Goal: Transaction & Acquisition: Purchase product/service

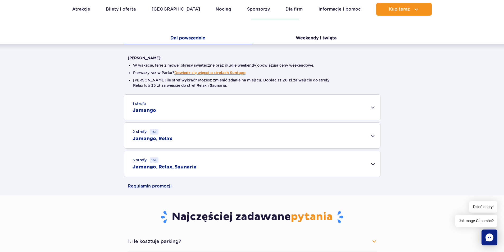
scroll to position [106, 0]
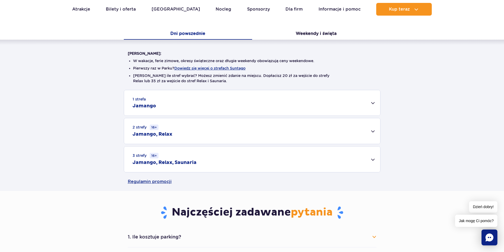
click at [234, 131] on div "2 strefy 16+ Jamango, Relax" at bounding box center [252, 131] width 256 height 26
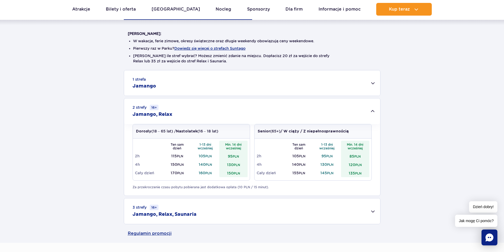
scroll to position [159, 0]
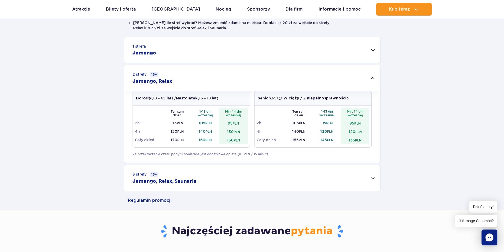
click at [362, 179] on div "3 strefy 16+ Jamango, Relax, Saunaria" at bounding box center [252, 178] width 256 height 26
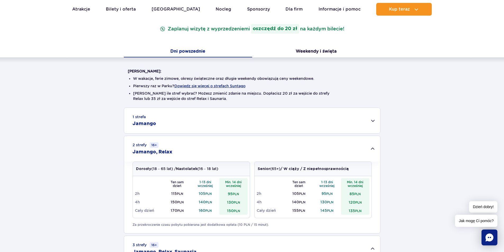
scroll to position [53, 0]
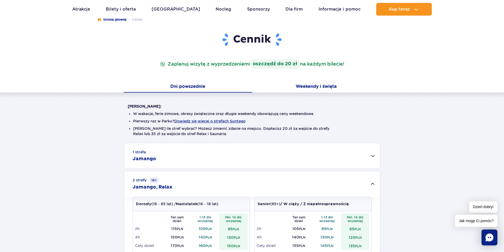
click at [324, 91] on button "Weekendy i święta" at bounding box center [316, 86] width 128 height 11
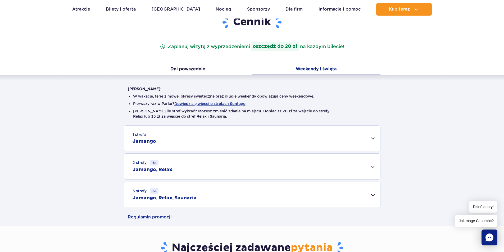
scroll to position [132, 0]
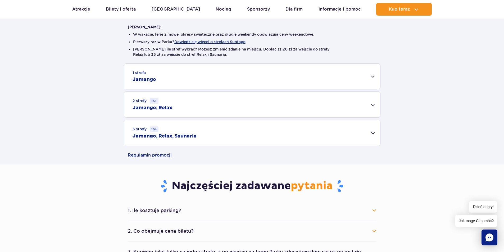
click at [366, 104] on div "2 strefy 16+ Jamango, Relax" at bounding box center [252, 105] width 256 height 26
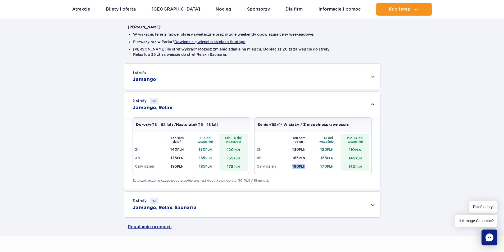
drag, startPoint x: 296, startPoint y: 168, endPoint x: 306, endPoint y: 168, distance: 10.9
click at [306, 168] on td "180 PLN" at bounding box center [299, 166] width 28 height 8
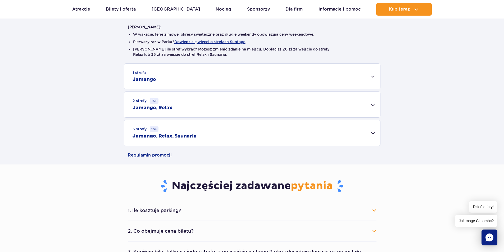
click at [294, 120] on div "3 strefy 16+ Jamango, Relax, Saunaria" at bounding box center [252, 133] width 256 height 26
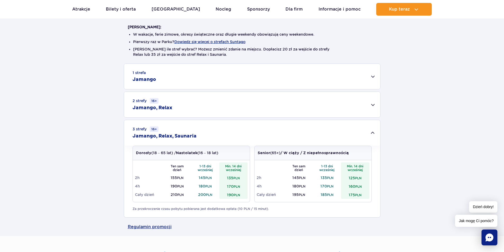
click at [289, 108] on div "2 strefy 16+ Jamango, Relax" at bounding box center [252, 105] width 256 height 26
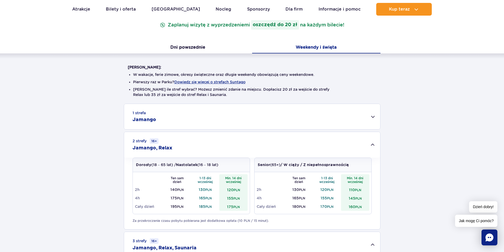
scroll to position [53, 0]
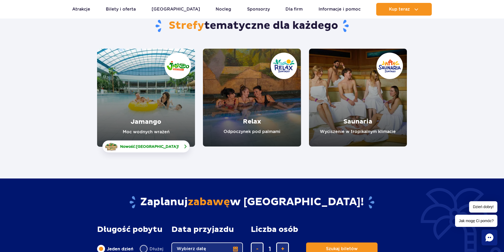
click at [170, 148] on span "[GEOGRAPHIC_DATA]" at bounding box center [157, 146] width 42 height 4
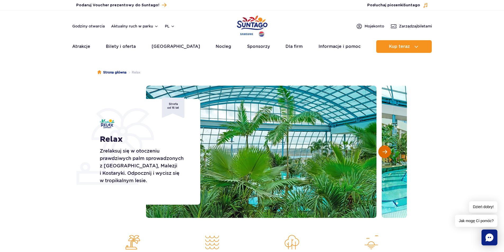
click at [387, 150] on span "Następny slajd" at bounding box center [385, 151] width 4 height 5
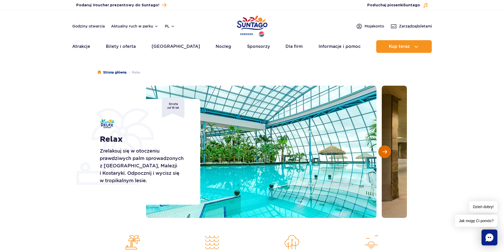
click at [387, 150] on span "Następny slajd" at bounding box center [385, 151] width 4 height 5
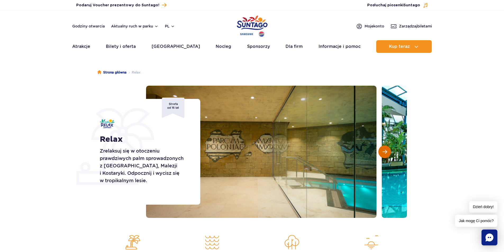
click at [387, 150] on span "Następny slajd" at bounding box center [385, 151] width 4 height 5
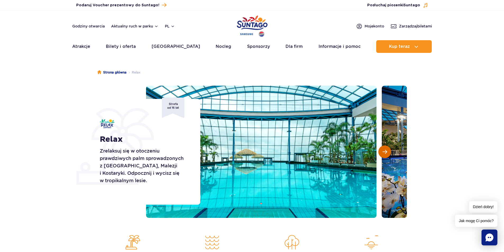
click at [387, 150] on span "Następny slajd" at bounding box center [385, 151] width 4 height 5
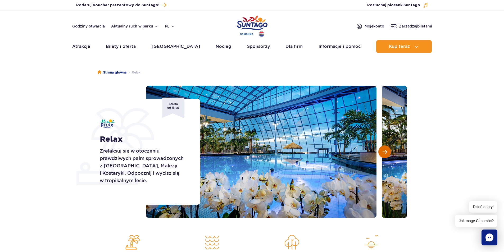
click at [387, 150] on span "Następny slajd" at bounding box center [385, 151] width 4 height 5
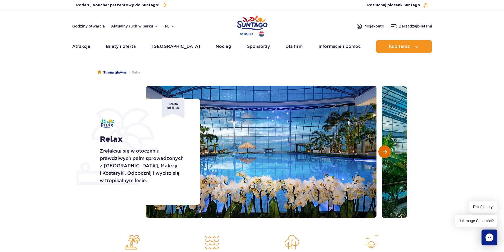
click at [387, 150] on span "Następny slajd" at bounding box center [385, 151] width 4 height 5
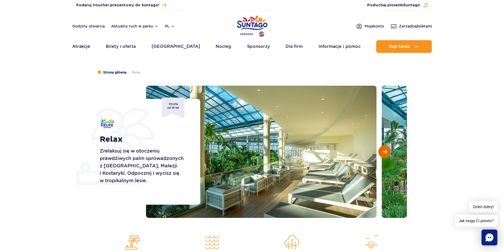
click at [387, 150] on span "Następny slajd" at bounding box center [385, 151] width 4 height 5
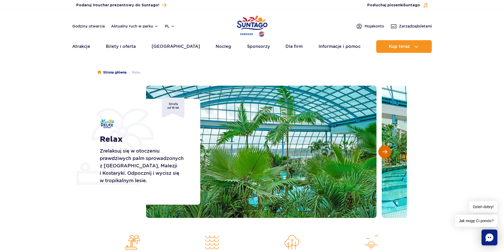
click at [387, 150] on span "Następny slajd" at bounding box center [385, 151] width 4 height 5
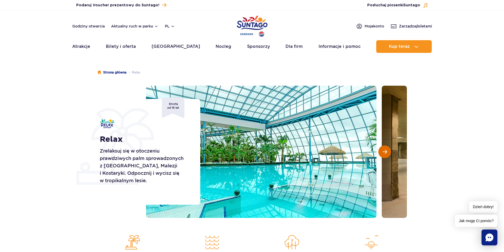
click at [387, 150] on span "Następny slajd" at bounding box center [385, 151] width 4 height 5
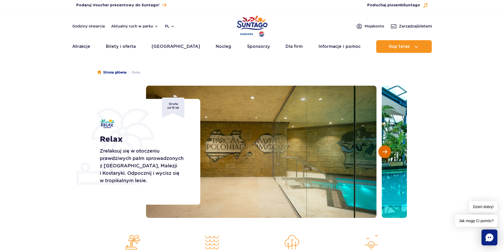
click at [387, 150] on span "Następny slajd" at bounding box center [385, 151] width 4 height 5
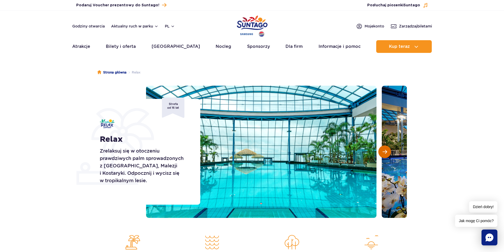
click at [387, 150] on span "Następny slajd" at bounding box center [385, 151] width 4 height 5
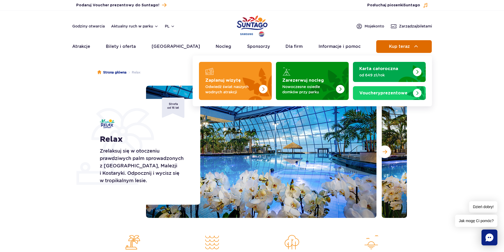
click at [382, 51] on button "Kup teraz" at bounding box center [404, 46] width 56 height 13
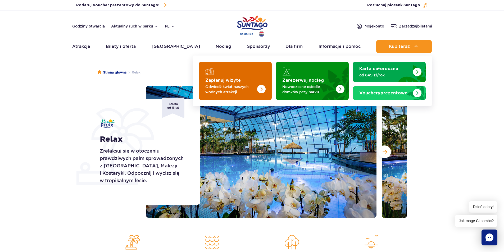
click at [229, 88] on p "Odwiedź świat naszych wodnych atrakcji" at bounding box center [231, 89] width 52 height 11
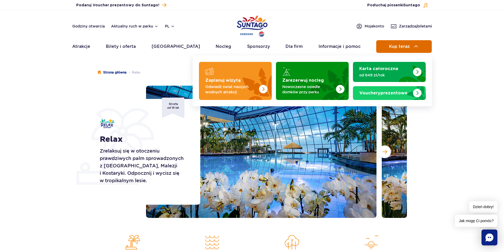
click at [408, 52] on button "Kup teraz" at bounding box center [404, 46] width 56 height 13
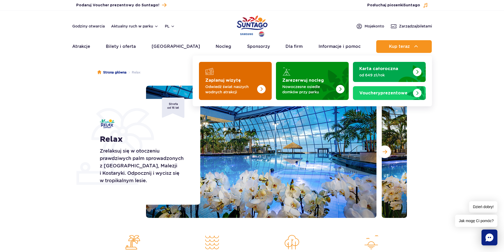
click at [254, 72] on img "Zaplanuj wizytę" at bounding box center [251, 79] width 42 height 41
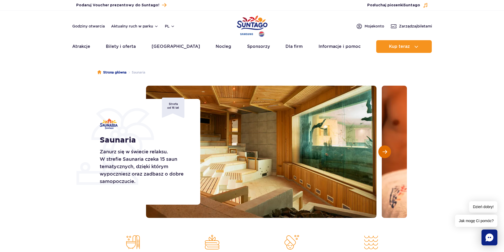
click at [385, 155] on button "Następny slajd" at bounding box center [384, 152] width 13 height 13
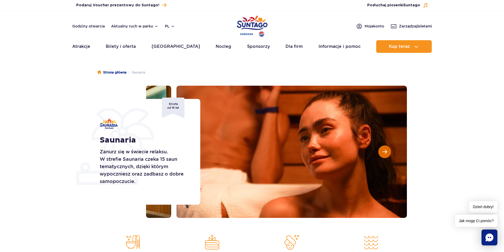
click at [385, 155] on button "Następny slajd" at bounding box center [384, 152] width 13 height 13
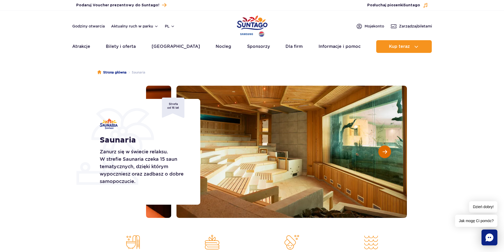
click at [385, 155] on button "Następny slajd" at bounding box center [384, 152] width 13 height 13
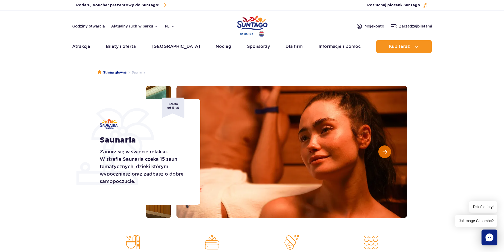
click at [385, 155] on button "Następny slajd" at bounding box center [384, 152] width 13 height 13
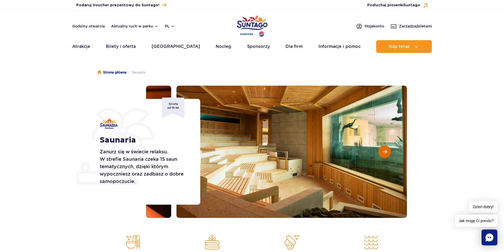
click at [385, 155] on button "Następny slajd" at bounding box center [384, 152] width 13 height 13
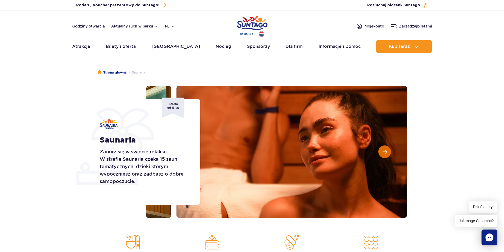
click at [385, 155] on button "Następny slajd" at bounding box center [384, 152] width 13 height 13
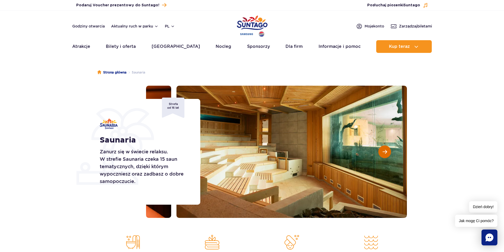
click at [385, 155] on button "Następny slajd" at bounding box center [384, 152] width 13 height 13
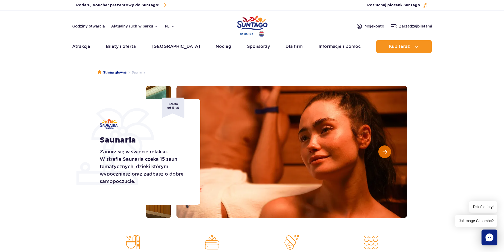
click at [385, 155] on button "Następny slajd" at bounding box center [384, 152] width 13 height 13
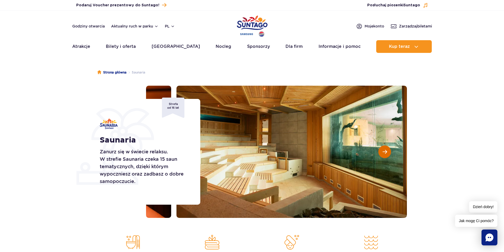
click at [385, 155] on button "Następny slajd" at bounding box center [384, 152] width 13 height 13
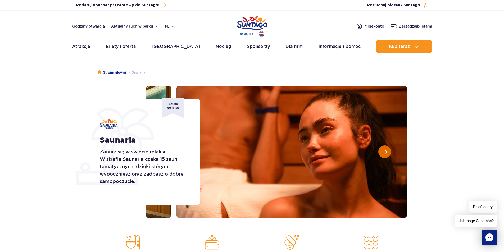
click at [385, 155] on button "Następny slajd" at bounding box center [384, 152] width 13 height 13
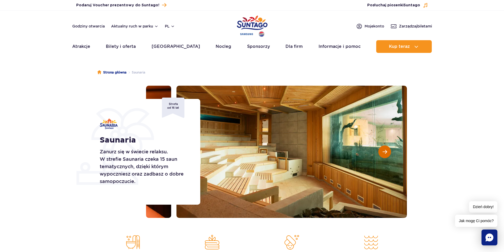
click at [385, 155] on button "Następny slajd" at bounding box center [384, 152] width 13 height 13
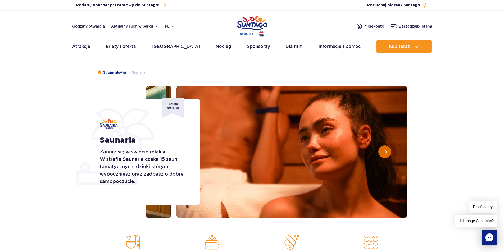
click at [385, 155] on button "Następny slajd" at bounding box center [384, 152] width 13 height 13
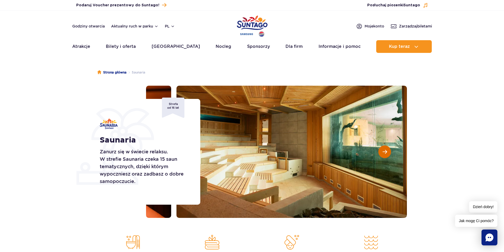
click at [385, 155] on button "Następny slajd" at bounding box center [384, 152] width 13 height 13
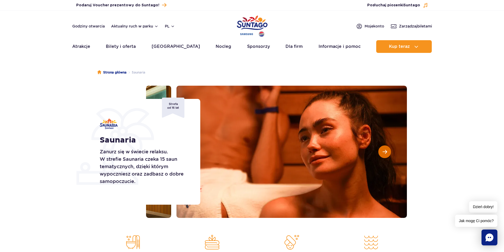
click at [385, 155] on button "Następny slajd" at bounding box center [384, 152] width 13 height 13
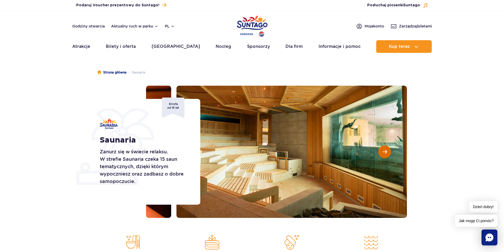
click at [385, 155] on button "Następny slajd" at bounding box center [384, 152] width 13 height 13
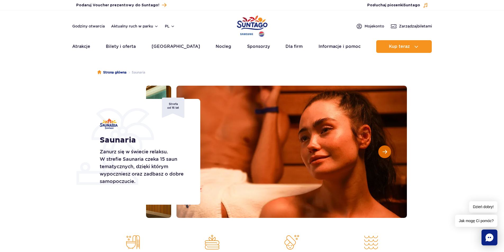
click at [385, 155] on button "Następny slajd" at bounding box center [384, 152] width 13 height 13
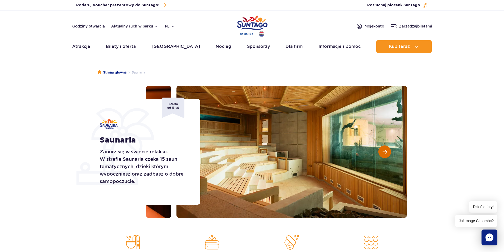
click at [385, 155] on button "Następny slajd" at bounding box center [384, 152] width 13 height 13
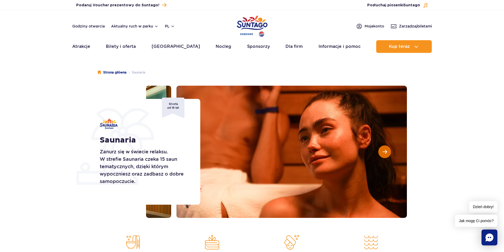
click at [385, 155] on button "Następny slajd" at bounding box center [384, 152] width 13 height 13
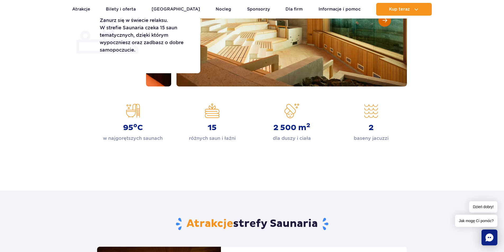
scroll to position [132, 0]
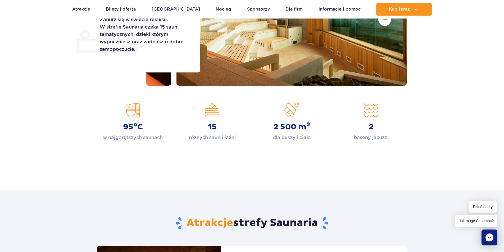
click at [299, 130] on strong "2 500 m 2" at bounding box center [291, 127] width 37 height 10
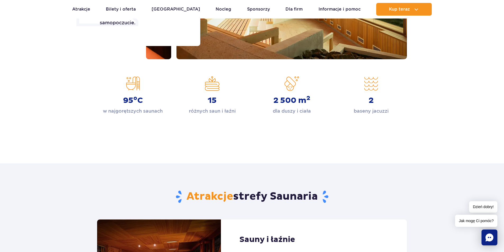
scroll to position [317, 0]
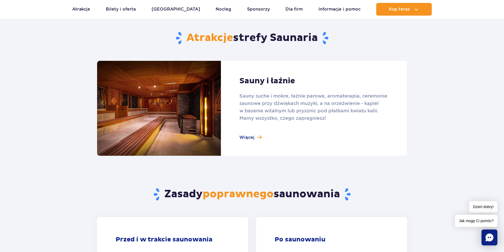
click at [256, 137] on link at bounding box center [252, 108] width 310 height 95
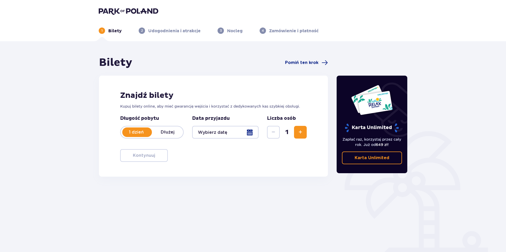
click at [218, 136] on div at bounding box center [225, 132] width 66 height 13
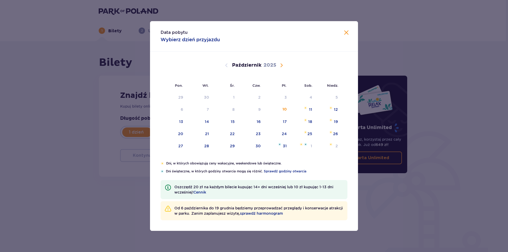
click at [283, 63] on span "Następny miesiąc" at bounding box center [281, 65] width 6 height 6
click at [177, 124] on div "10" at bounding box center [174, 122] width 26 height 12
type input "10.11.25"
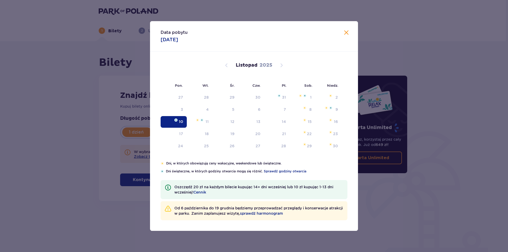
click at [179, 125] on div "Długość pobytu 1 dzień Dłużej Pobyt powyżej 1 dnia" at bounding box center [151, 126] width 63 height 23
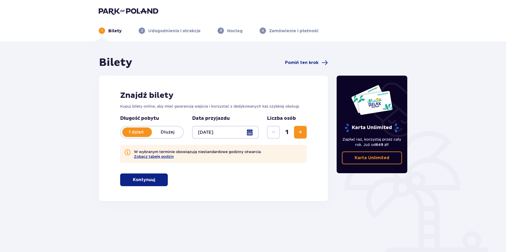
click at [181, 132] on p "Dłużej" at bounding box center [167, 132] width 31 height 6
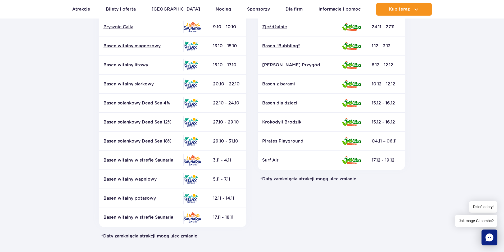
scroll to position [159, 0]
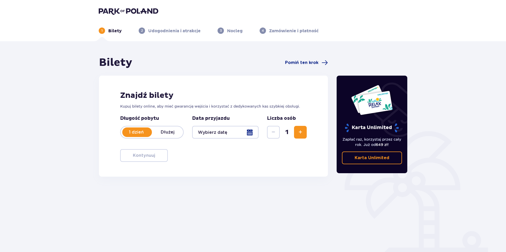
click at [235, 131] on div at bounding box center [225, 132] width 66 height 13
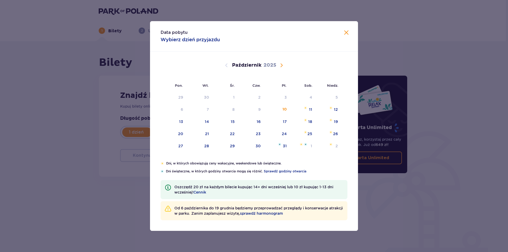
click at [283, 66] on span "Następny miesiąc" at bounding box center [281, 65] width 6 height 6
click at [308, 134] on div "22" at bounding box center [309, 133] width 5 height 5
type input "22.11.25"
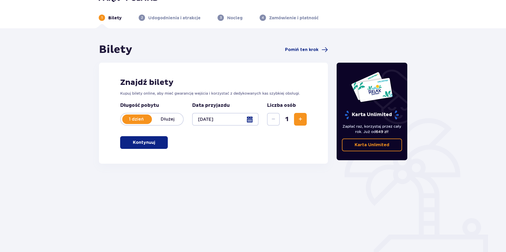
scroll to position [19, 0]
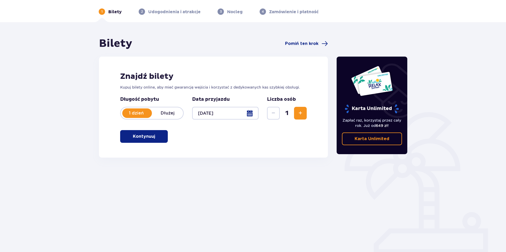
click at [302, 110] on span "Zwiększ" at bounding box center [300, 113] width 6 height 6
click at [154, 137] on span "button" at bounding box center [156, 136] width 6 height 6
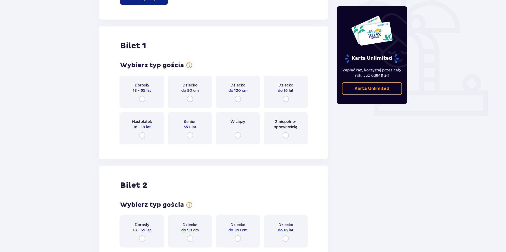
scroll to position [177, 0]
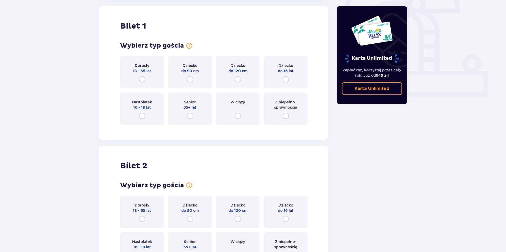
click at [142, 80] on input "radio" at bounding box center [142, 79] width 6 height 6
radio input "true"
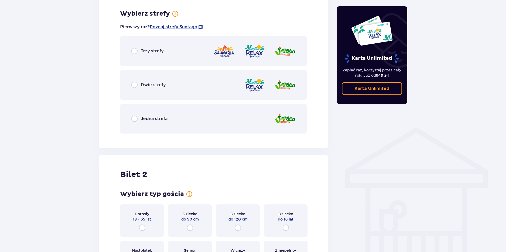
scroll to position [306, 0]
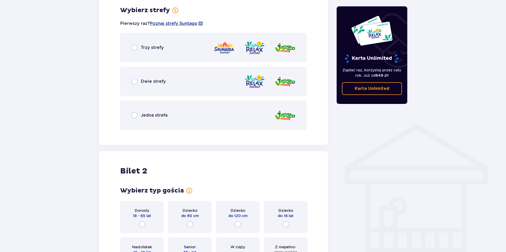
click at [136, 47] on input "radio" at bounding box center [134, 47] width 6 height 6
radio input "true"
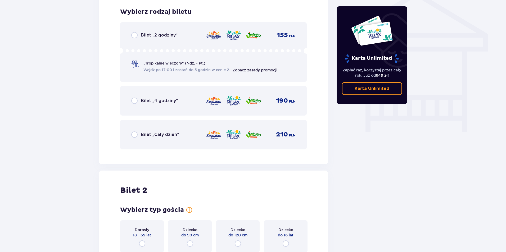
scroll to position [440, 0]
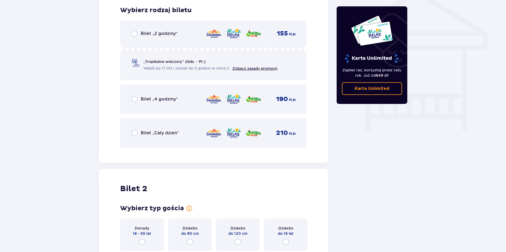
click at [135, 132] on input "radio" at bounding box center [134, 133] width 6 height 6
radio input "true"
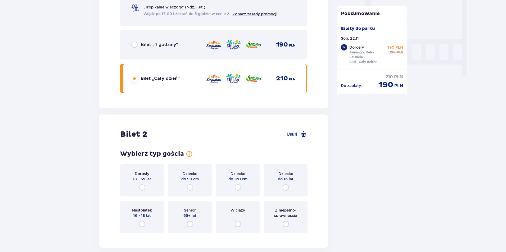
scroll to position [548, 0]
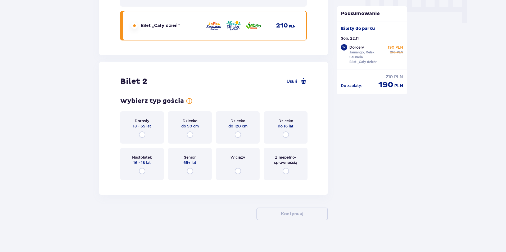
click at [236, 173] on input "radio" at bounding box center [238, 171] width 6 height 6
radio input "true"
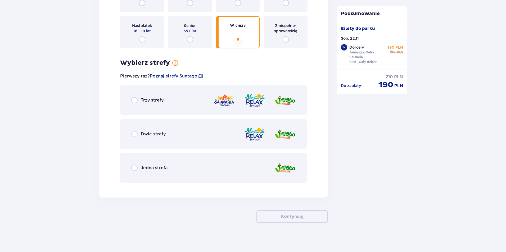
scroll to position [682, 0]
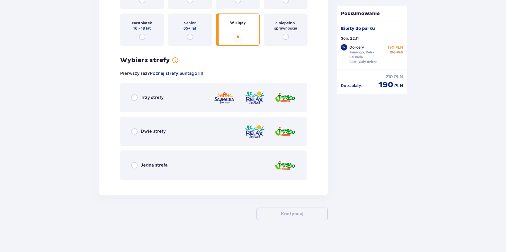
click at [137, 134] on input "radio" at bounding box center [134, 131] width 6 height 6
radio input "true"
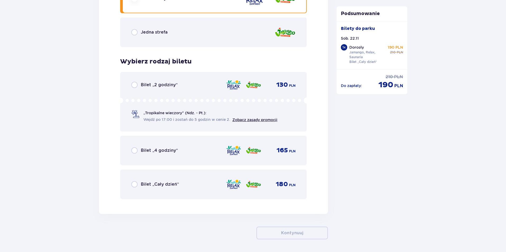
scroll to position [834, 0]
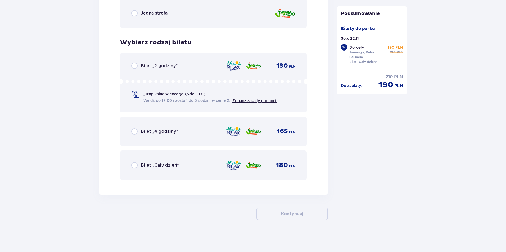
click at [167, 169] on div "Bilet „Cały dzień” 180 PLN" at bounding box center [213, 165] width 164 height 11
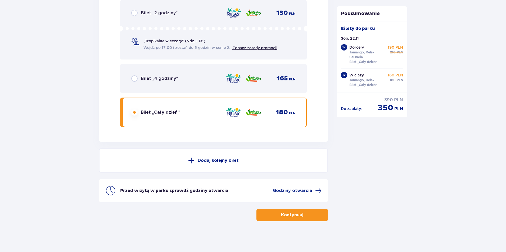
scroll to position [888, 0]
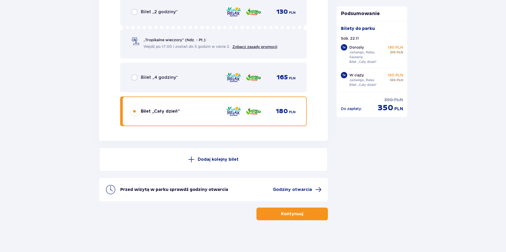
click at [285, 211] on button "Kontynuuj" at bounding box center [291, 214] width 71 height 13
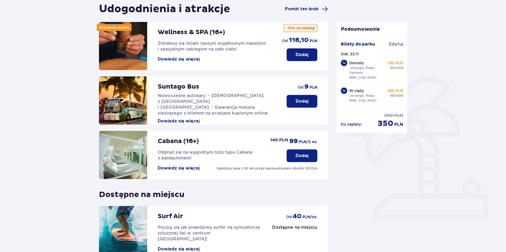
scroll to position [107, 0]
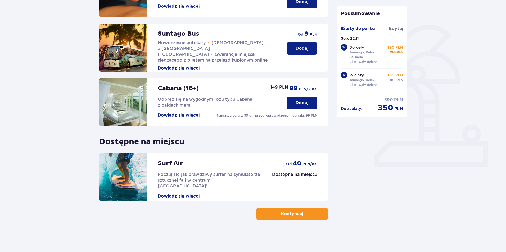
click at [292, 214] on p "Kontynuuj" at bounding box center [292, 214] width 22 height 6
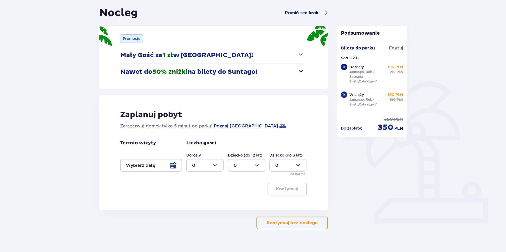
scroll to position [59, 0]
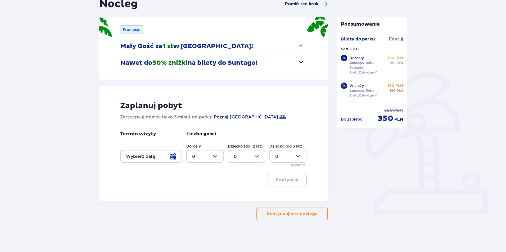
click at [280, 212] on p "Kontynuuj bez noclegu" at bounding box center [292, 214] width 51 height 6
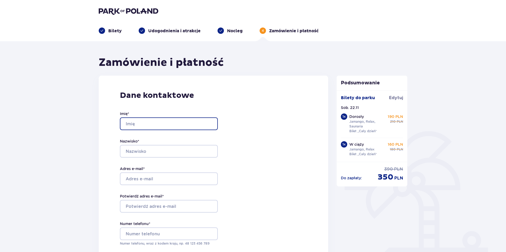
click at [176, 120] on input "Imię *" at bounding box center [169, 123] width 98 height 13
click at [168, 125] on input "Imię *" at bounding box center [169, 123] width 98 height 13
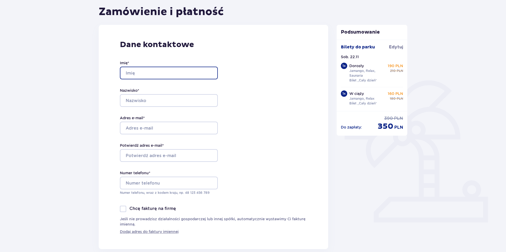
scroll to position [26, 0]
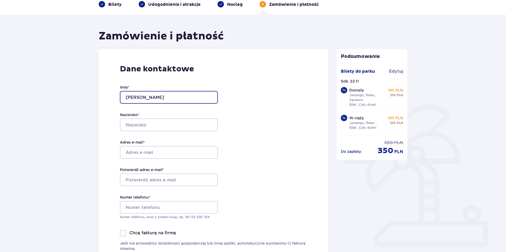
type input "Aleksandra"
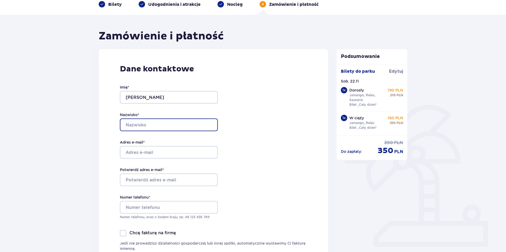
click at [144, 120] on input "Nazwisko *" at bounding box center [169, 125] width 98 height 13
type input "Dulas"
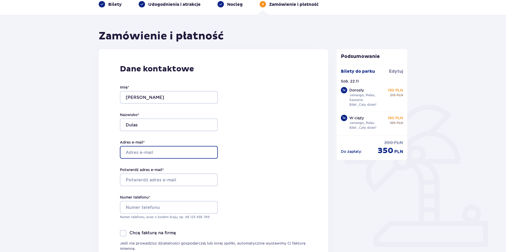
click at [130, 153] on input "Adres e-mail *" at bounding box center [169, 152] width 98 height 13
click at [164, 145] on div "Adres e-mail *" at bounding box center [169, 149] width 98 height 19
click at [164, 148] on input "Adres e-mail *" at bounding box center [169, 152] width 98 height 13
type input "aleksandra.dulas95@gmail.com"
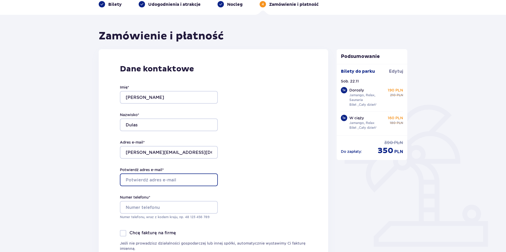
click at [185, 177] on input "Potwierdź adres e-mail *" at bounding box center [169, 180] width 98 height 13
type input "aleksandra.dulas95@gmail.com"
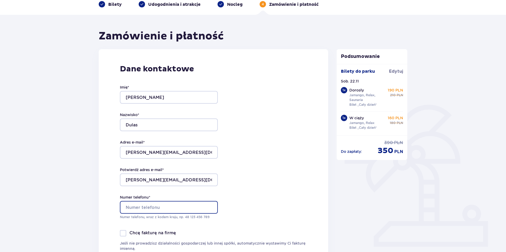
click at [126, 202] on input "Numer telefonu *" at bounding box center [169, 207] width 98 height 13
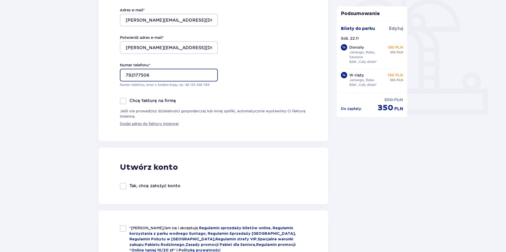
scroll to position [238, 0]
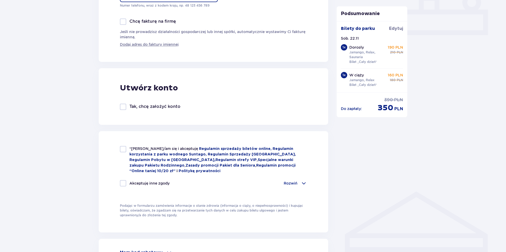
type input "792177506"
click at [124, 149] on div at bounding box center [123, 149] width 6 height 6
checkbox input "true"
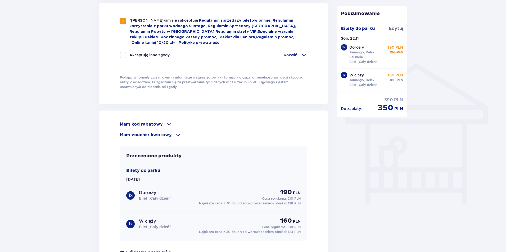
scroll to position [370, 0]
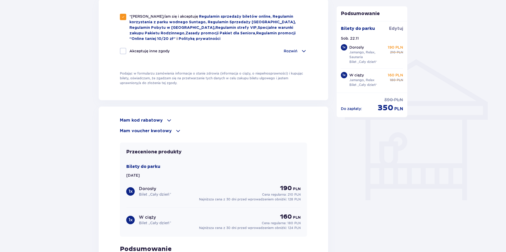
click at [163, 120] on div "Mam kod rabatowy" at bounding box center [213, 120] width 187 height 6
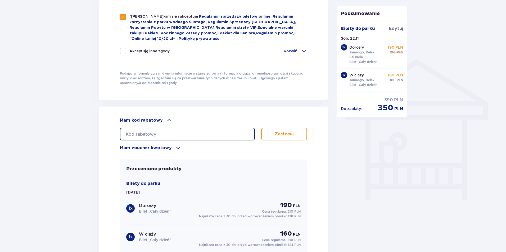
click at [155, 129] on input "text" at bounding box center [187, 134] width 135 height 13
type input "LDDZNEOBMMX8O7"
click at [273, 136] on button "Zastosuj" at bounding box center [284, 134] width 46 height 13
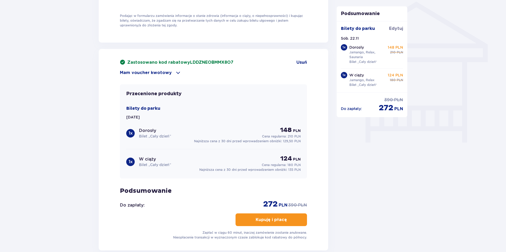
scroll to position [483, 0]
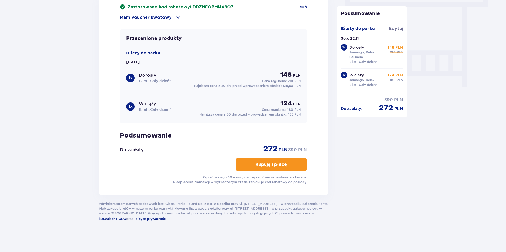
click at [285, 162] on span "button" at bounding box center [288, 164] width 6 height 6
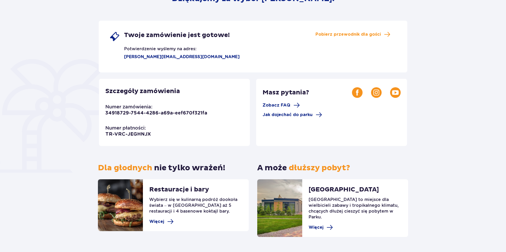
scroll to position [90, 0]
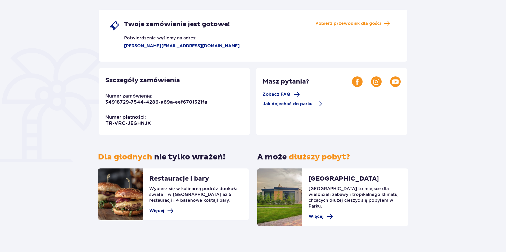
click at [161, 211] on span "Więcej" at bounding box center [156, 211] width 15 height 6
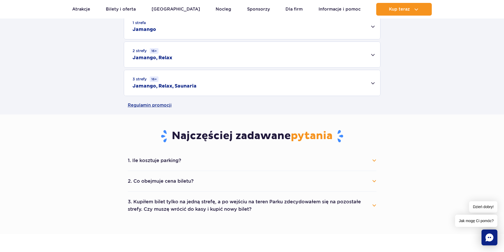
scroll to position [79, 0]
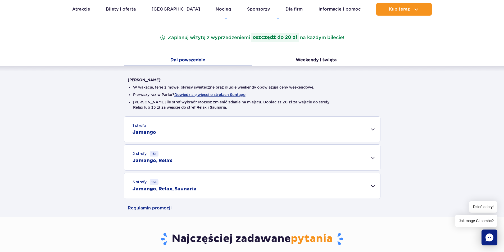
click at [236, 152] on div "2 strefy 16+ Jamango, Relax" at bounding box center [252, 158] width 256 height 26
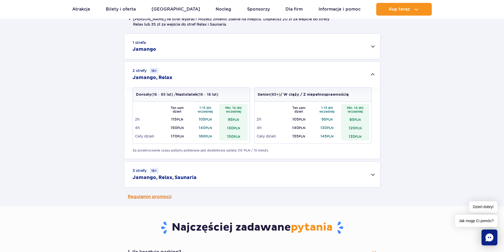
scroll to position [106, 0]
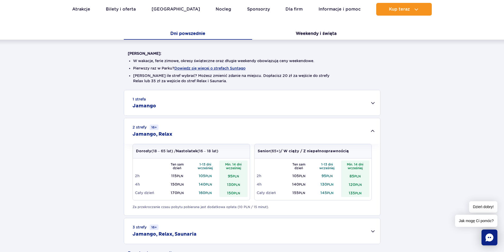
click at [300, 152] on strong "/ W ciąży / Z niepełnosprawnością" at bounding box center [314, 151] width 68 height 4
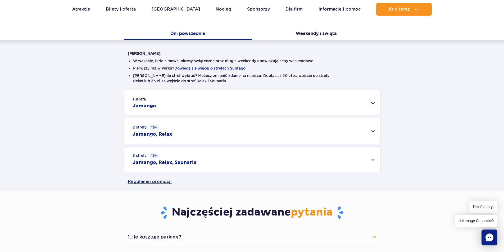
click at [302, 139] on div "2 strefy 16+ Jamango, Relax" at bounding box center [252, 131] width 256 height 26
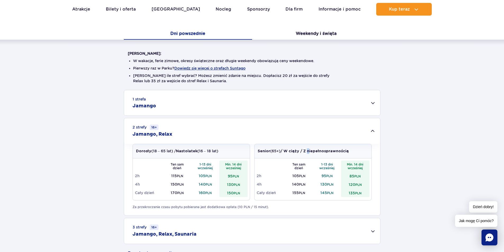
click at [310, 153] on p "Senior (65+) / W ciąży / Z niepełnosprawnością" at bounding box center [303, 151] width 91 height 6
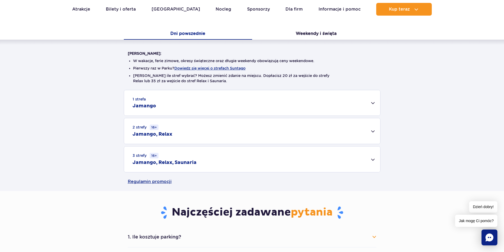
click at [310, 153] on div "3 strefy 16+ Jamango, Relax, Saunaria" at bounding box center [252, 160] width 256 height 26
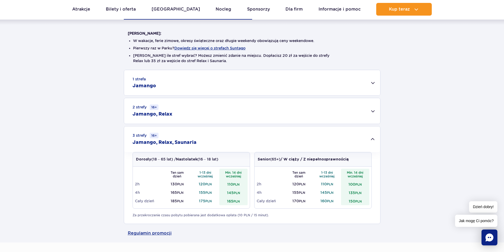
scroll to position [159, 0]
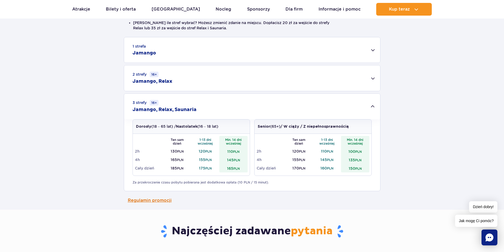
click at [152, 205] on link "Regulamin promocji" at bounding box center [252, 200] width 249 height 19
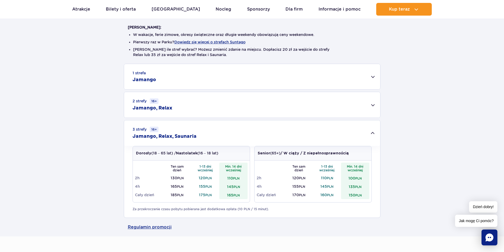
scroll to position [26, 0]
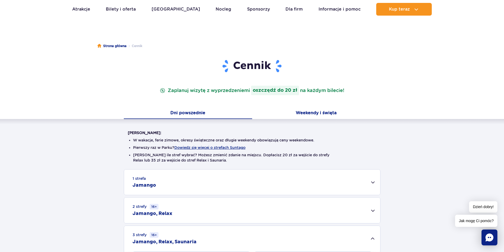
click at [319, 114] on button "Weekendy i święta" at bounding box center [316, 113] width 128 height 11
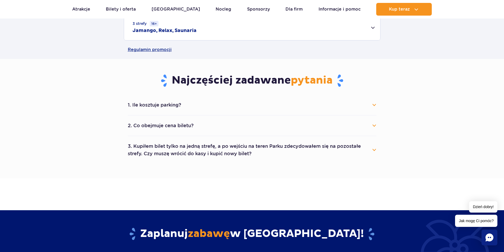
scroll to position [238, 0]
click at [321, 128] on button "2. Co obejmuje cena biletu?" at bounding box center [252, 126] width 249 height 12
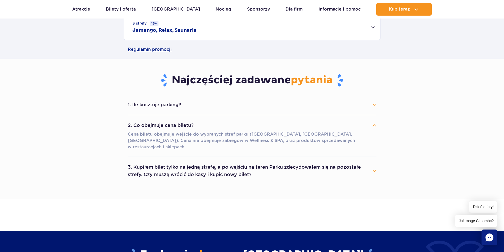
click at [321, 128] on button "2. Co obejmuje cena biletu?" at bounding box center [252, 126] width 249 height 12
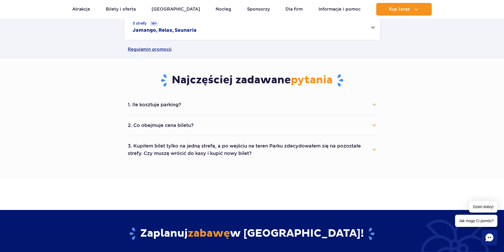
click at [323, 109] on button "1. Ile kosztuje parking?" at bounding box center [252, 105] width 249 height 12
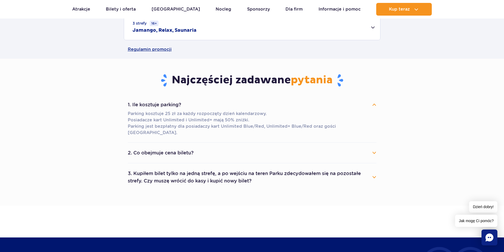
click at [322, 171] on button "3. Kupiłem bilet tylko na jedną strefę, a po wejściu na teren Parku zdecydowałe…" at bounding box center [252, 177] width 249 height 19
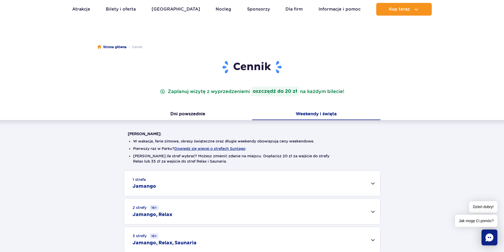
scroll to position [0, 0]
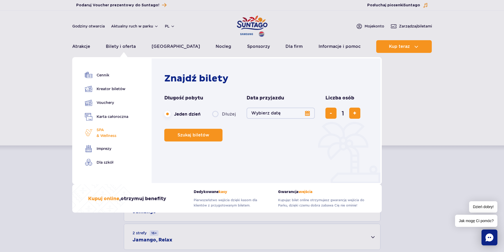
click at [115, 134] on span "SPA & Wellness" at bounding box center [107, 133] width 20 height 12
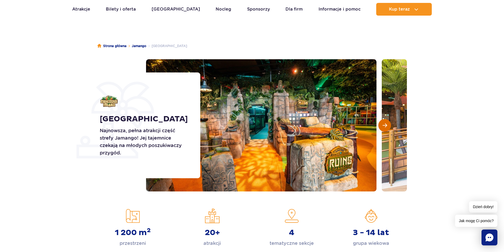
click at [384, 124] on span "Następny slajd" at bounding box center [385, 125] width 4 height 5
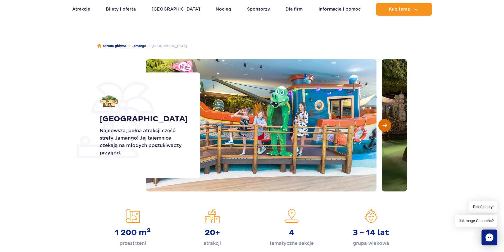
click at [384, 124] on span "Następny slajd" at bounding box center [385, 125] width 4 height 5
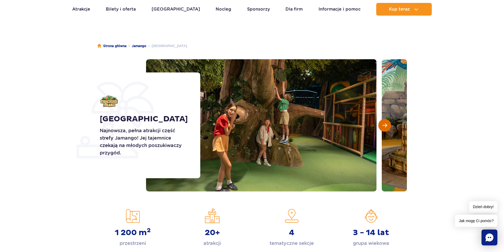
click at [384, 124] on span "Następny slajd" at bounding box center [385, 125] width 4 height 5
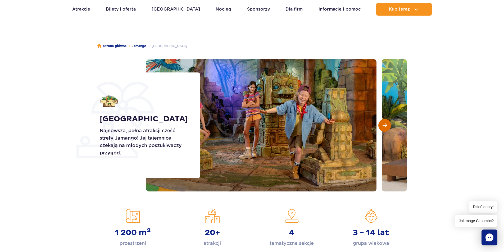
click at [384, 124] on span "Następny slajd" at bounding box center [385, 125] width 4 height 5
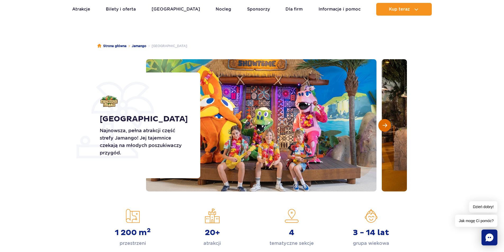
click at [384, 124] on span "Następny slajd" at bounding box center [385, 125] width 4 height 5
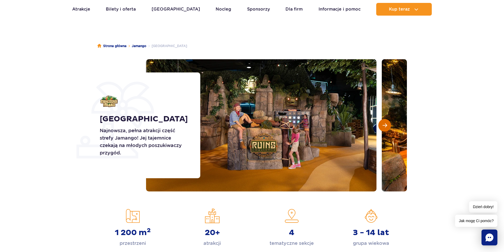
click at [384, 124] on span "Następny slajd" at bounding box center [385, 125] width 4 height 5
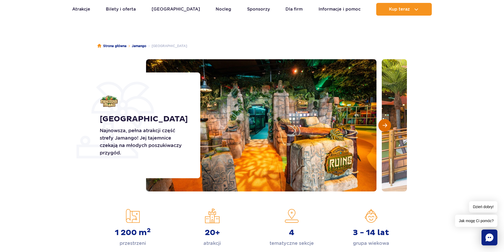
click at [384, 124] on span "Następny slajd" at bounding box center [385, 125] width 4 height 5
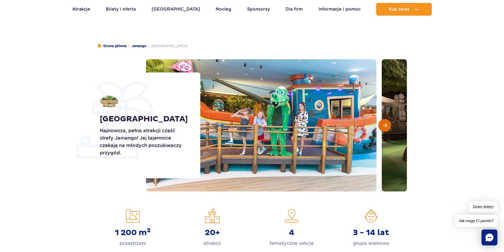
click at [384, 124] on span "Następny slajd" at bounding box center [385, 125] width 4 height 5
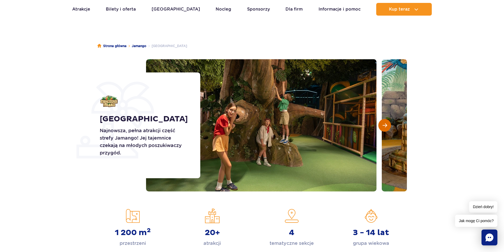
click at [384, 124] on span "Następny slajd" at bounding box center [385, 125] width 4 height 5
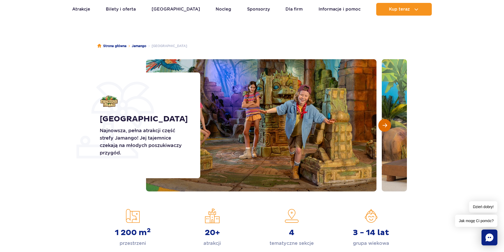
click at [384, 124] on span "Następny slajd" at bounding box center [385, 125] width 4 height 5
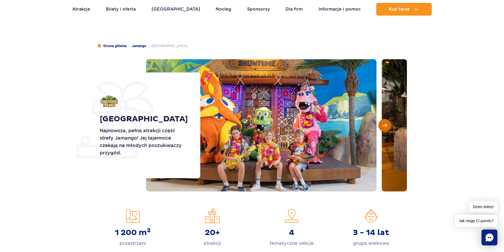
click at [384, 124] on span "Następny slajd" at bounding box center [385, 125] width 4 height 5
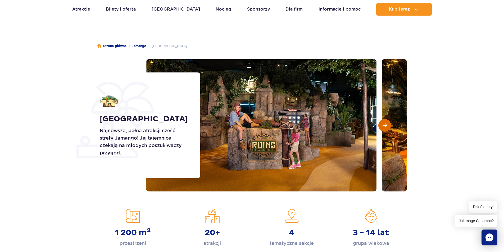
click at [384, 124] on span "Następny slajd" at bounding box center [385, 125] width 4 height 5
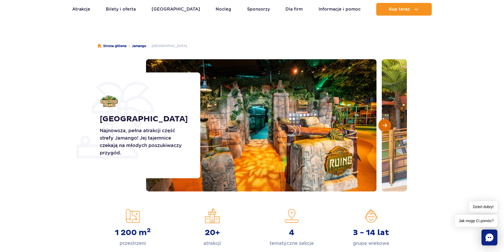
click at [384, 124] on span "Następny slajd" at bounding box center [385, 125] width 4 height 5
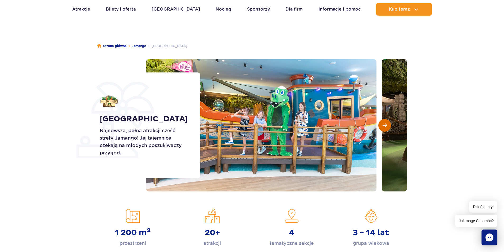
click at [384, 124] on span "Następny slajd" at bounding box center [385, 125] width 4 height 5
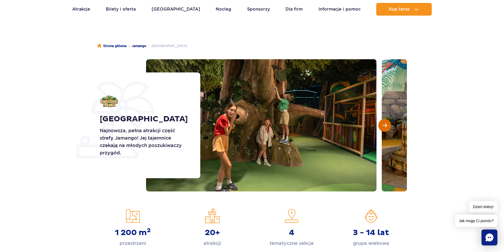
click at [384, 124] on span "Następny slajd" at bounding box center [385, 125] width 4 height 5
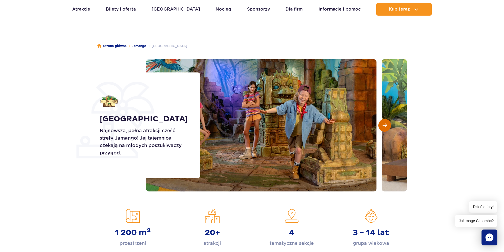
click at [384, 124] on span "Następny slajd" at bounding box center [385, 125] width 4 height 5
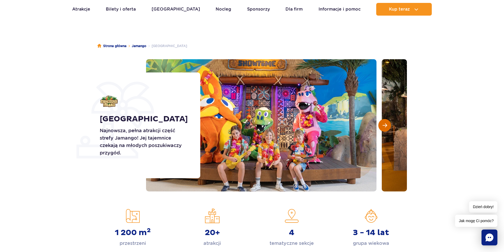
click at [384, 124] on span "Następny slajd" at bounding box center [385, 125] width 4 height 5
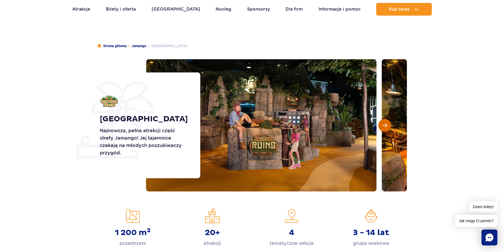
click at [384, 124] on span "Następny slajd" at bounding box center [385, 125] width 4 height 5
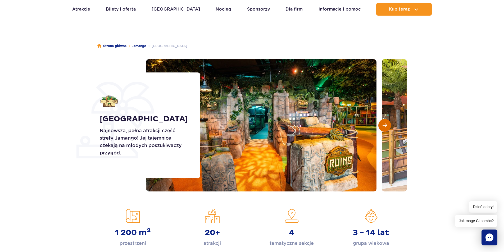
click at [384, 124] on span "Następny slajd" at bounding box center [385, 125] width 4 height 5
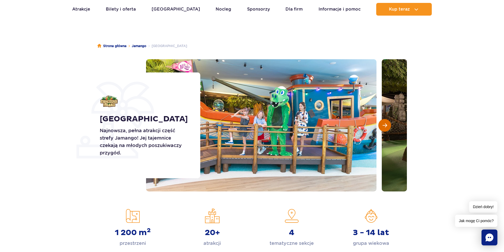
click at [384, 124] on span "Następny slajd" at bounding box center [385, 125] width 4 height 5
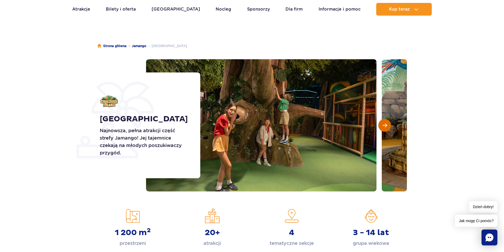
click at [384, 124] on span "Następny slajd" at bounding box center [385, 125] width 4 height 5
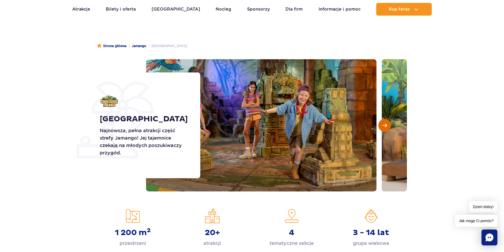
click at [384, 124] on span "Następny slajd" at bounding box center [385, 125] width 4 height 5
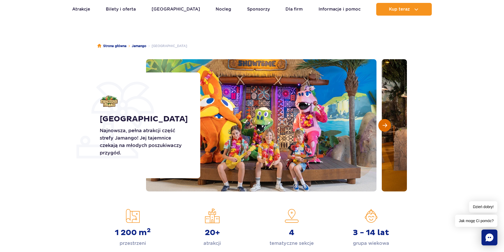
click at [384, 124] on span "Następny slajd" at bounding box center [385, 125] width 4 height 5
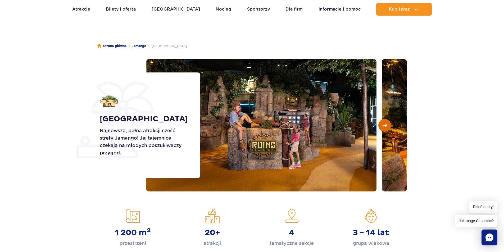
click at [384, 124] on span "Następny slajd" at bounding box center [385, 125] width 4 height 5
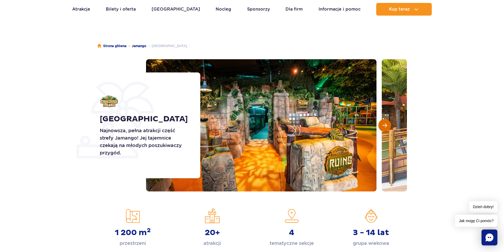
click at [384, 124] on span "Następny slajd" at bounding box center [385, 125] width 4 height 5
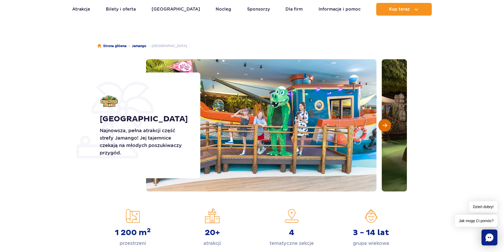
click at [384, 124] on span "Następny slajd" at bounding box center [385, 125] width 4 height 5
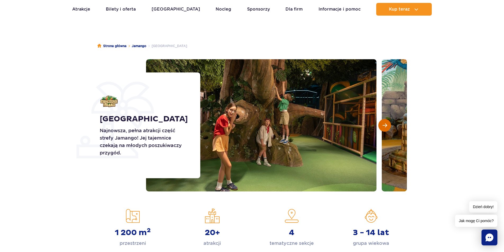
drag, startPoint x: 384, startPoint y: 124, endPoint x: 380, endPoint y: 128, distance: 5.4
click at [380, 128] on button "Następny slajd" at bounding box center [384, 125] width 13 height 13
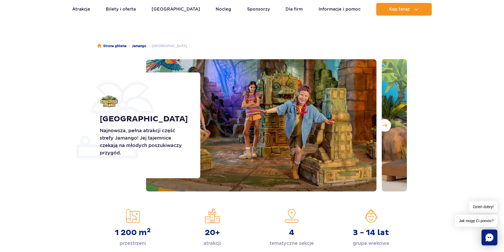
click at [407, 127] on div "Crocodile Island Najnowsza, pełna atrakcji część strefy Jamango! Jej tajemnice …" at bounding box center [252, 125] width 318 height 132
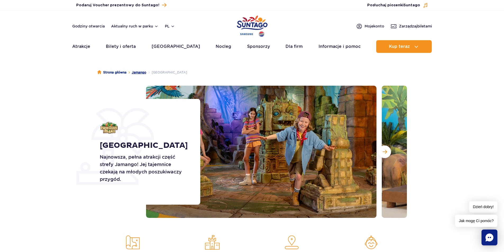
click at [134, 73] on link "Jamango" at bounding box center [139, 72] width 15 height 5
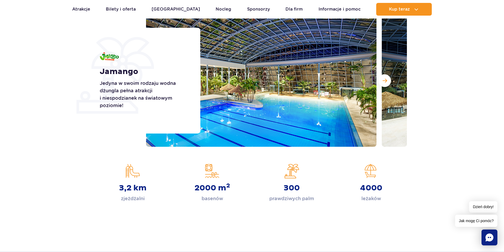
scroll to position [26, 0]
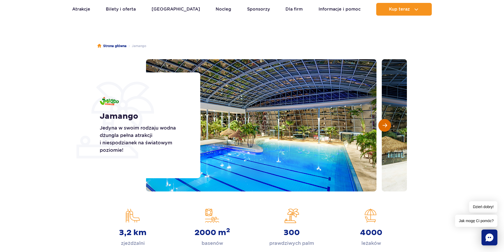
click at [386, 123] on span "Następny slajd" at bounding box center [385, 125] width 4 height 5
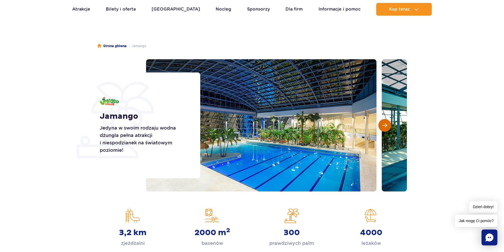
click at [386, 123] on span "Następny slajd" at bounding box center [385, 125] width 4 height 5
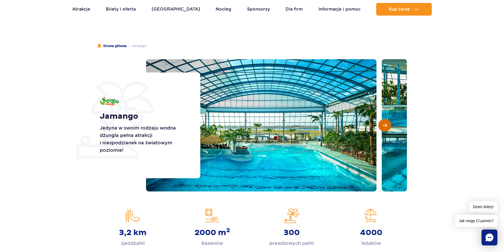
click at [386, 123] on span "Następny slajd" at bounding box center [385, 125] width 4 height 5
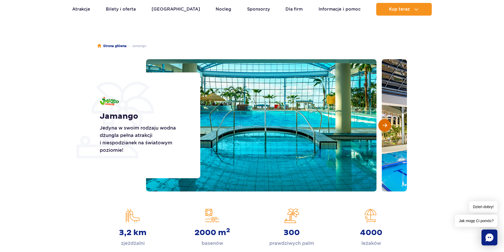
click at [386, 123] on span "Następny slajd" at bounding box center [385, 125] width 4 height 5
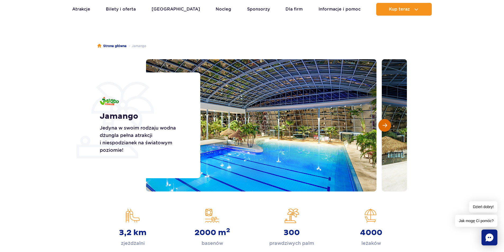
click at [386, 123] on span "Następny slajd" at bounding box center [385, 125] width 4 height 5
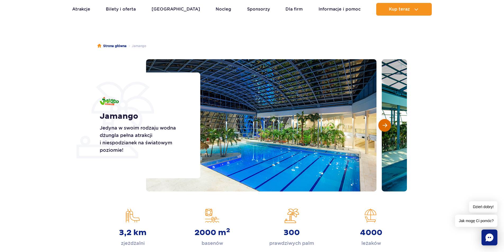
click at [386, 123] on span "Następny slajd" at bounding box center [385, 125] width 4 height 5
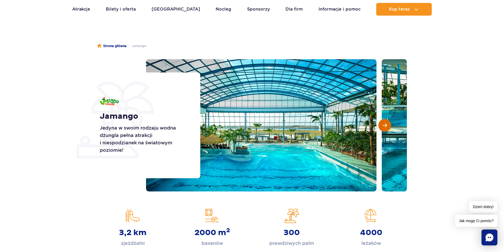
click at [386, 123] on span "Następny slajd" at bounding box center [385, 125] width 4 height 5
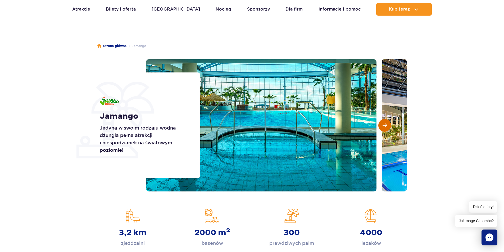
click at [386, 123] on span "Następny slajd" at bounding box center [385, 125] width 4 height 5
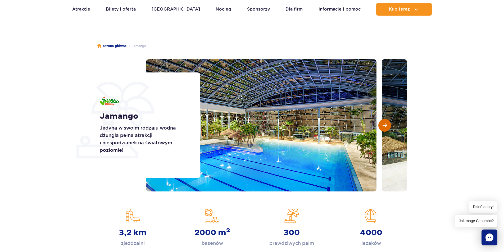
click at [386, 123] on span "Następny slajd" at bounding box center [385, 125] width 4 height 5
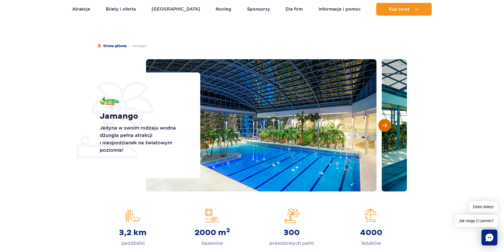
click at [386, 123] on span "Następny slajd" at bounding box center [385, 125] width 4 height 5
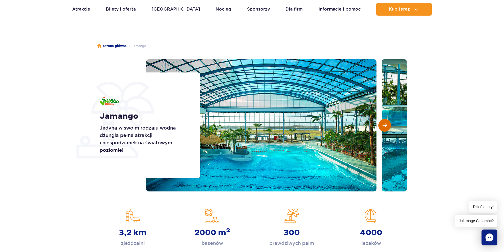
click at [386, 123] on span "Następny slajd" at bounding box center [385, 125] width 4 height 5
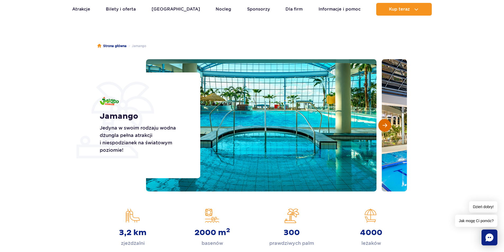
click at [386, 123] on span "Następny slajd" at bounding box center [385, 125] width 4 height 5
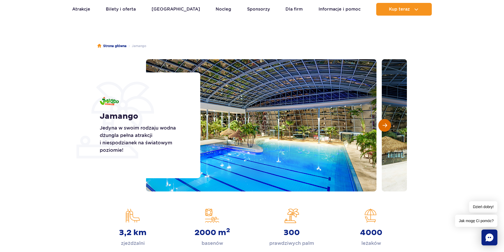
click at [386, 123] on span "Następny slajd" at bounding box center [385, 125] width 4 height 5
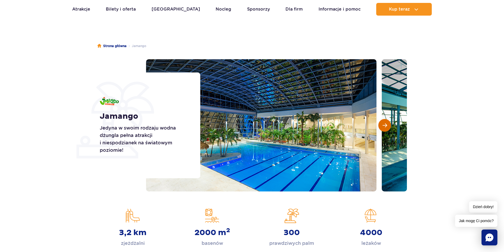
click at [386, 123] on span "Następny slajd" at bounding box center [385, 125] width 4 height 5
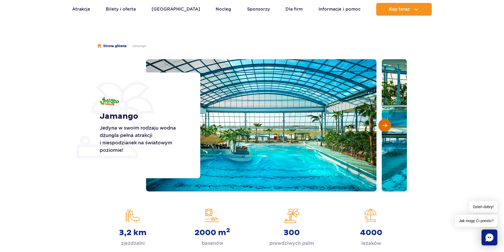
click at [386, 123] on span "Następny slajd" at bounding box center [385, 125] width 4 height 5
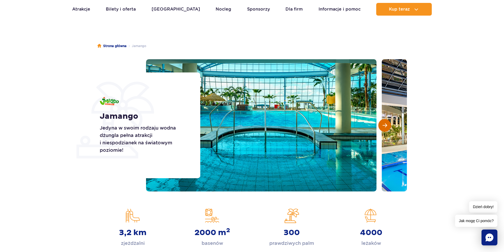
click at [386, 123] on span "Następny slajd" at bounding box center [385, 125] width 4 height 5
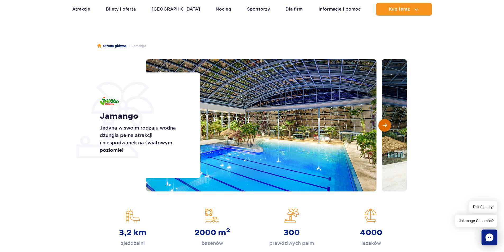
click at [386, 123] on span "Następny slajd" at bounding box center [385, 125] width 4 height 5
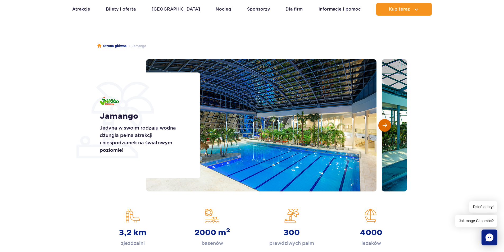
click at [386, 123] on span "Następny slajd" at bounding box center [385, 125] width 4 height 5
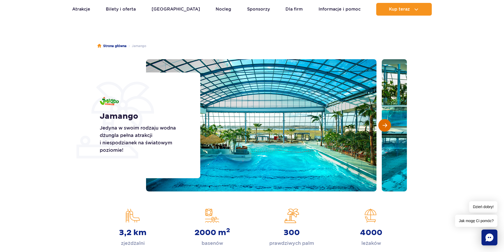
click at [386, 123] on span "Następny slajd" at bounding box center [385, 125] width 4 height 5
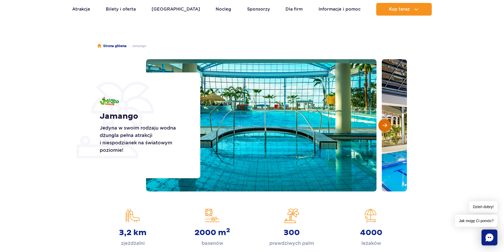
click at [386, 123] on span "Następny slajd" at bounding box center [385, 125] width 4 height 5
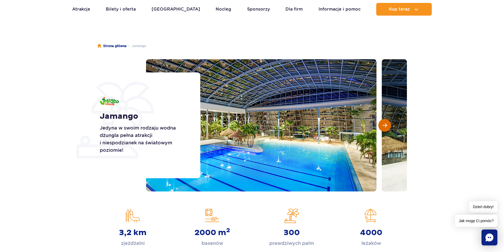
click at [386, 123] on span "Następny slajd" at bounding box center [385, 125] width 4 height 5
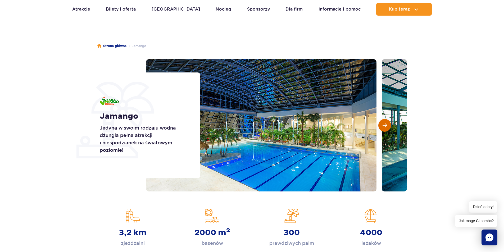
click at [386, 123] on span "Następny slajd" at bounding box center [385, 125] width 4 height 5
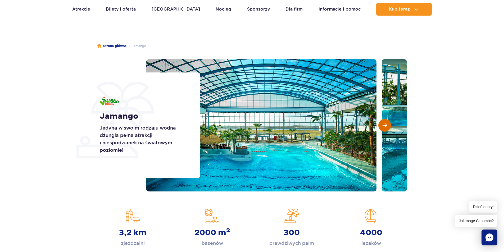
click at [386, 123] on span "Następny slajd" at bounding box center [385, 125] width 4 height 5
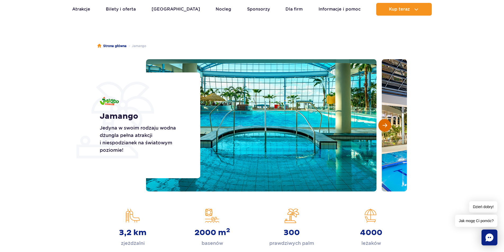
click at [386, 123] on span "Następny slajd" at bounding box center [385, 125] width 4 height 5
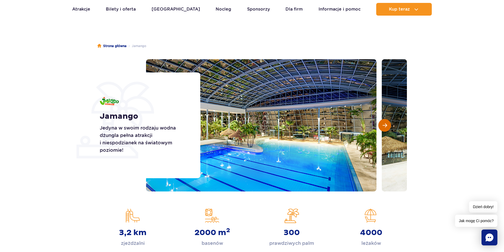
click at [386, 123] on span "Następny slajd" at bounding box center [385, 125] width 4 height 5
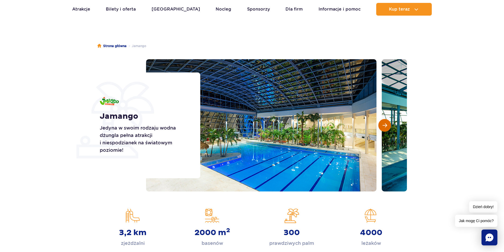
click at [386, 123] on span "Następny slajd" at bounding box center [385, 125] width 4 height 5
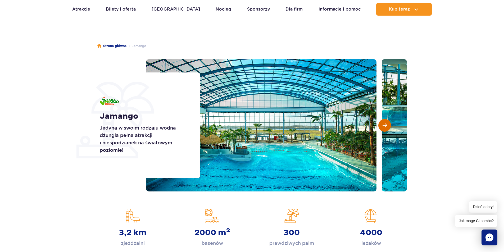
click at [386, 123] on span "Następny slajd" at bounding box center [385, 125] width 4 height 5
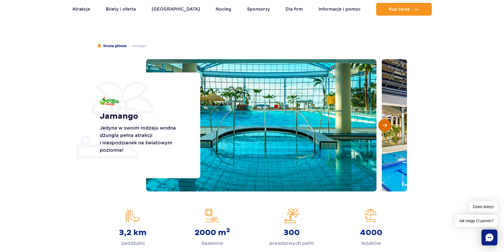
click at [386, 123] on span "Następny slajd" at bounding box center [385, 125] width 4 height 5
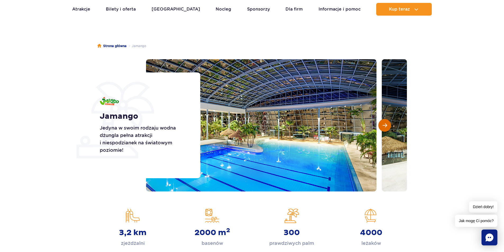
click at [386, 123] on span "Następny slajd" at bounding box center [385, 125] width 4 height 5
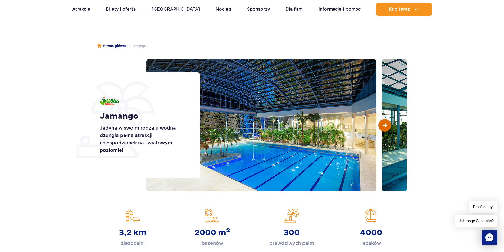
click at [386, 123] on span "Następny slajd" at bounding box center [385, 125] width 4 height 5
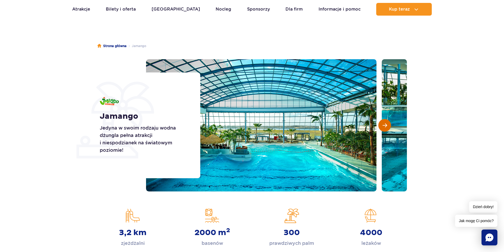
click at [386, 123] on span "Następny slajd" at bounding box center [385, 125] width 4 height 5
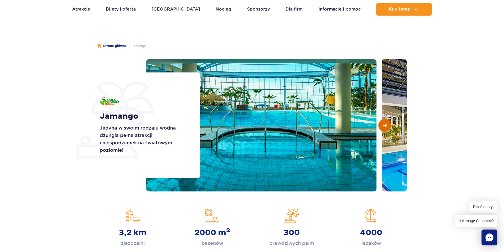
click at [386, 123] on span "Następny slajd" at bounding box center [385, 125] width 4 height 5
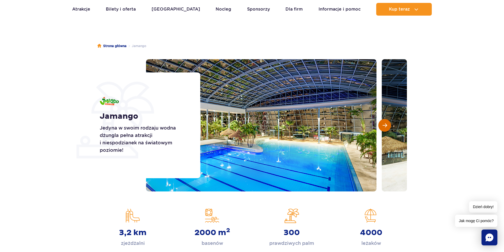
click at [386, 123] on span "Następny slajd" at bounding box center [385, 125] width 4 height 5
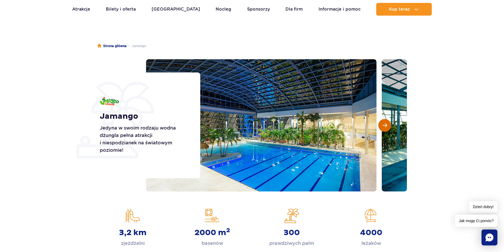
click at [386, 123] on span "Następny slajd" at bounding box center [385, 125] width 4 height 5
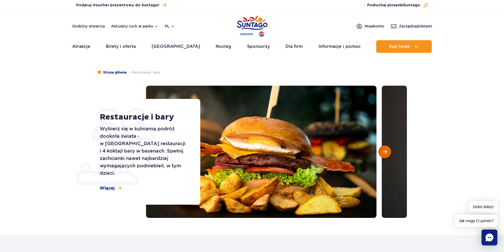
click at [385, 149] on button "Następny slajd" at bounding box center [384, 152] width 13 height 13
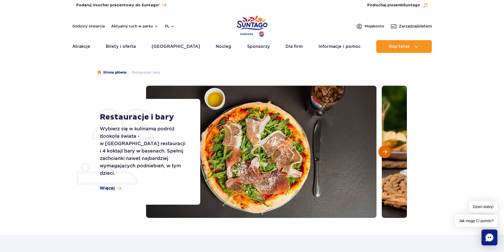
click at [385, 149] on button "Następny slajd" at bounding box center [384, 152] width 13 height 13
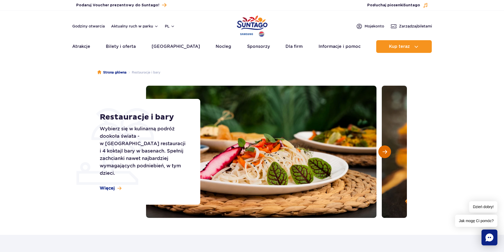
click at [385, 149] on button "Następny slajd" at bounding box center [384, 152] width 13 height 13
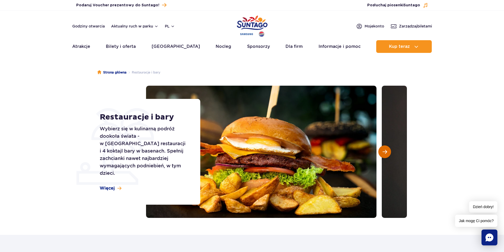
click at [385, 149] on button "Następny slajd" at bounding box center [384, 152] width 13 height 13
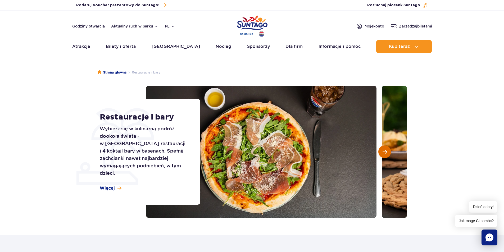
click at [385, 149] on button "Następny slajd" at bounding box center [384, 152] width 13 height 13
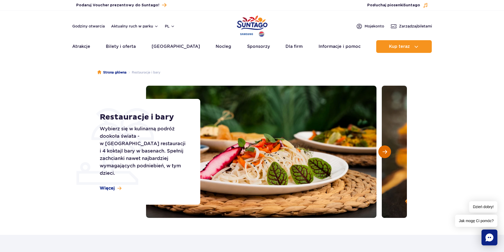
click at [391, 153] on button "Następny slajd" at bounding box center [384, 152] width 13 height 13
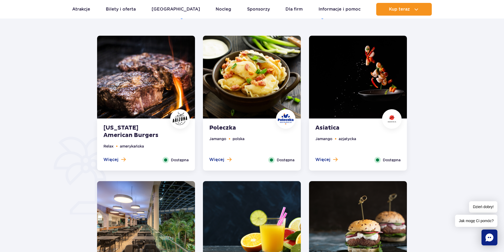
scroll to position [265, 0]
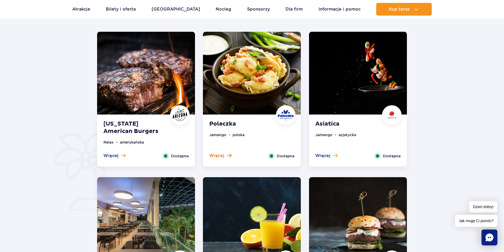
click at [220, 156] on span "Więcej" at bounding box center [216, 156] width 15 height 6
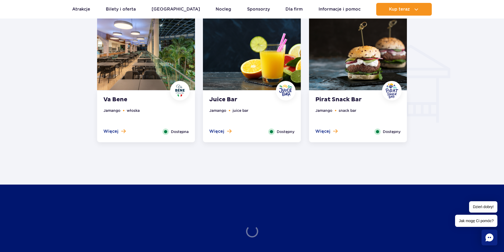
scroll to position [597, 0]
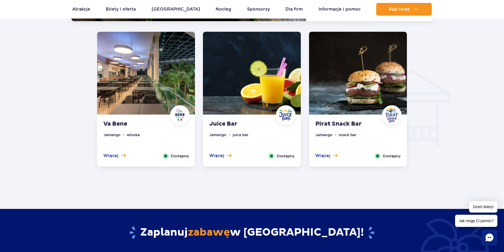
click at [354, 124] on strong "Pirat Snack Bar" at bounding box center [347, 123] width 64 height 7
